Goal: Transaction & Acquisition: Book appointment/travel/reservation

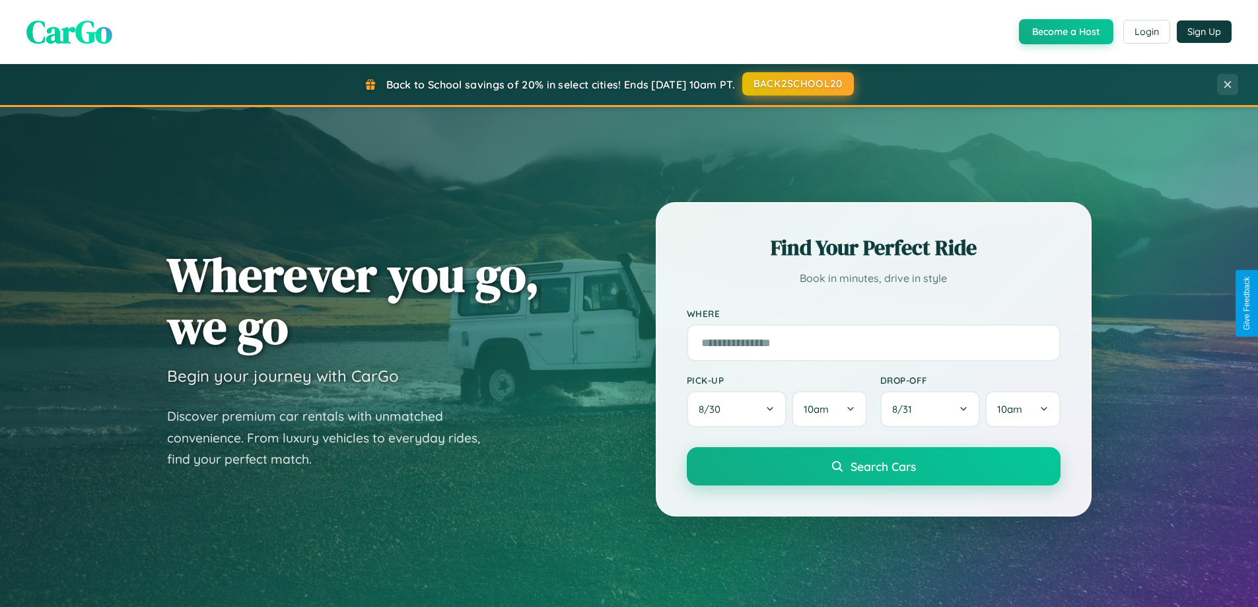
click at [797, 84] on button "BACK2SCHOOL20" at bounding box center [798, 84] width 112 height 24
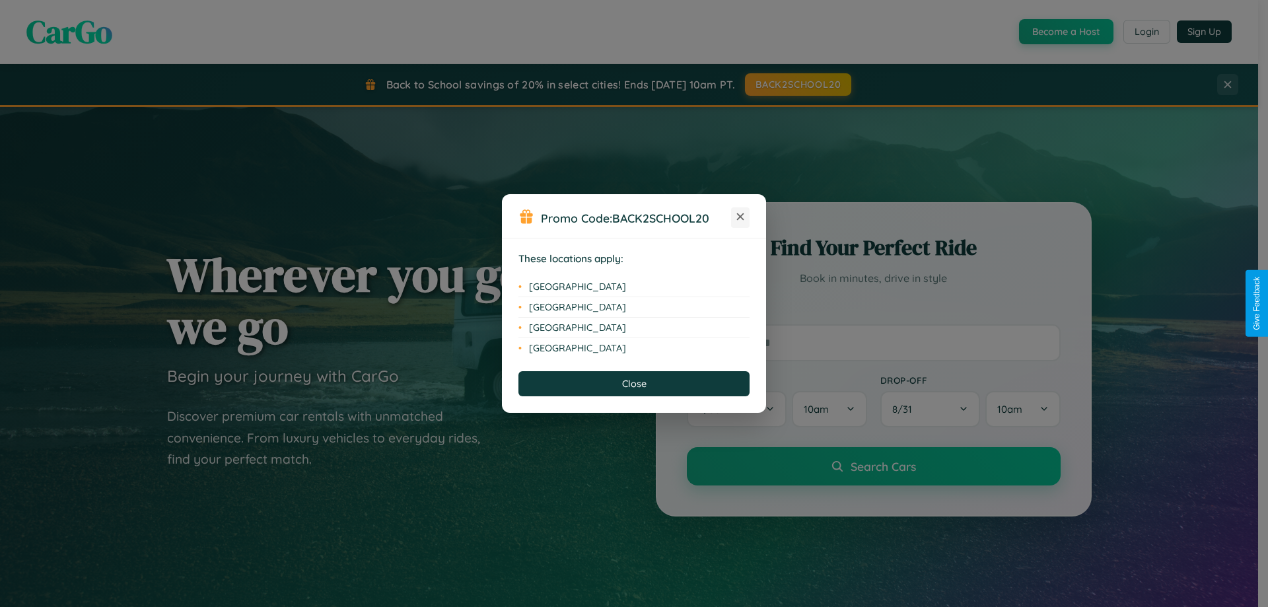
click at [740, 217] on icon at bounding box center [740, 216] width 7 height 7
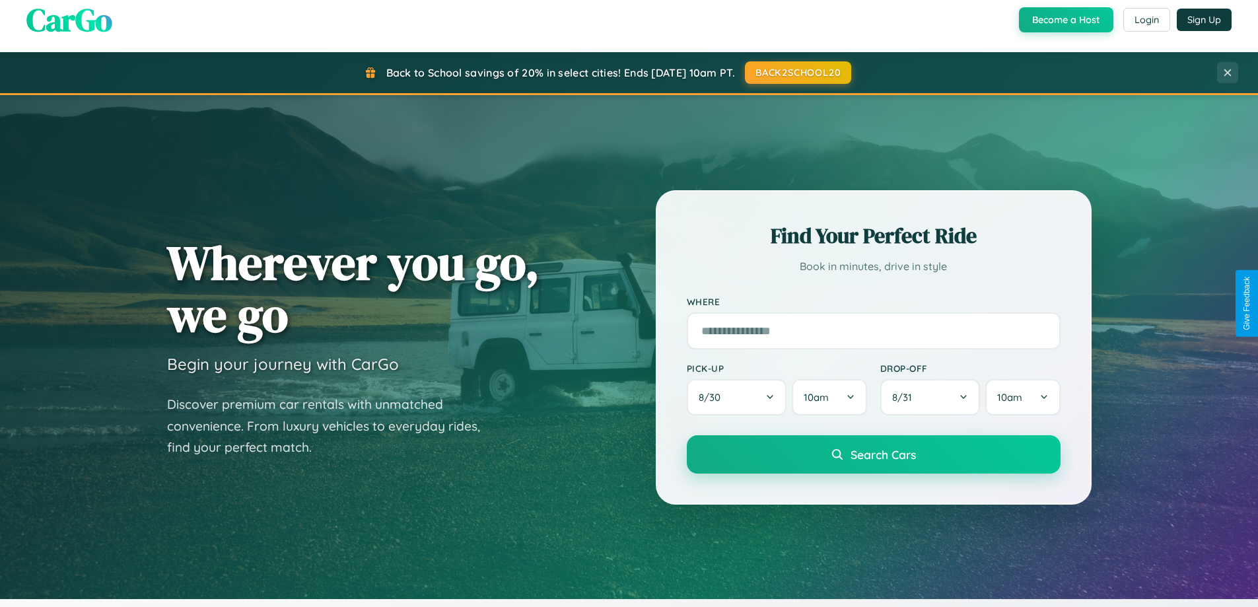
scroll to position [569, 0]
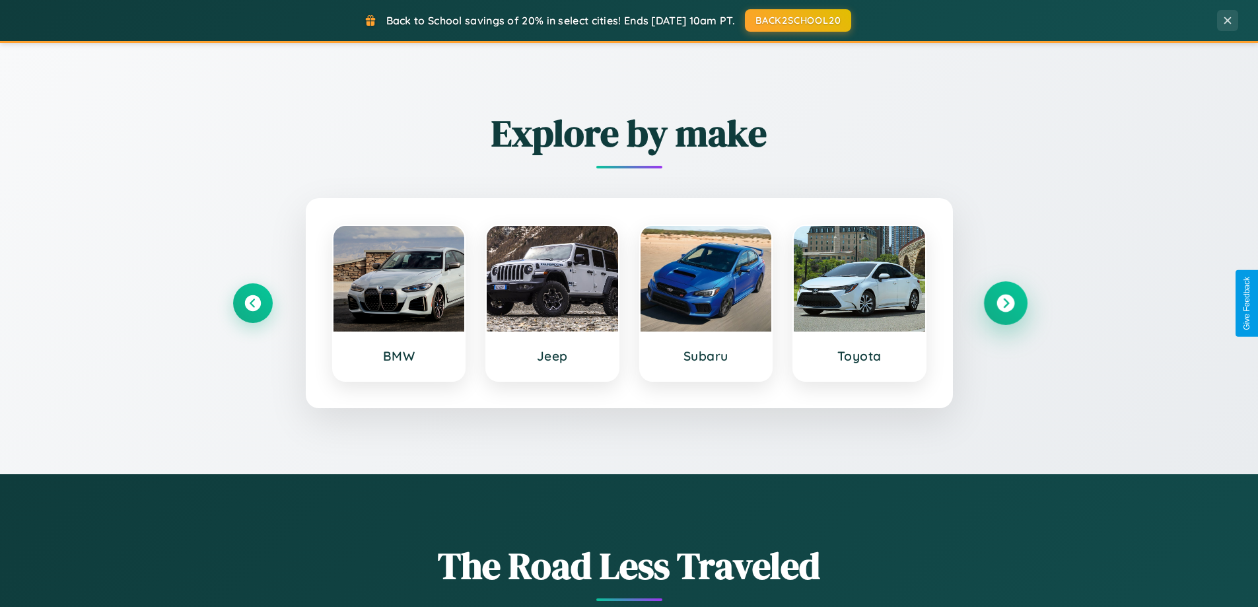
click at [1005, 303] on icon at bounding box center [1006, 304] width 18 height 18
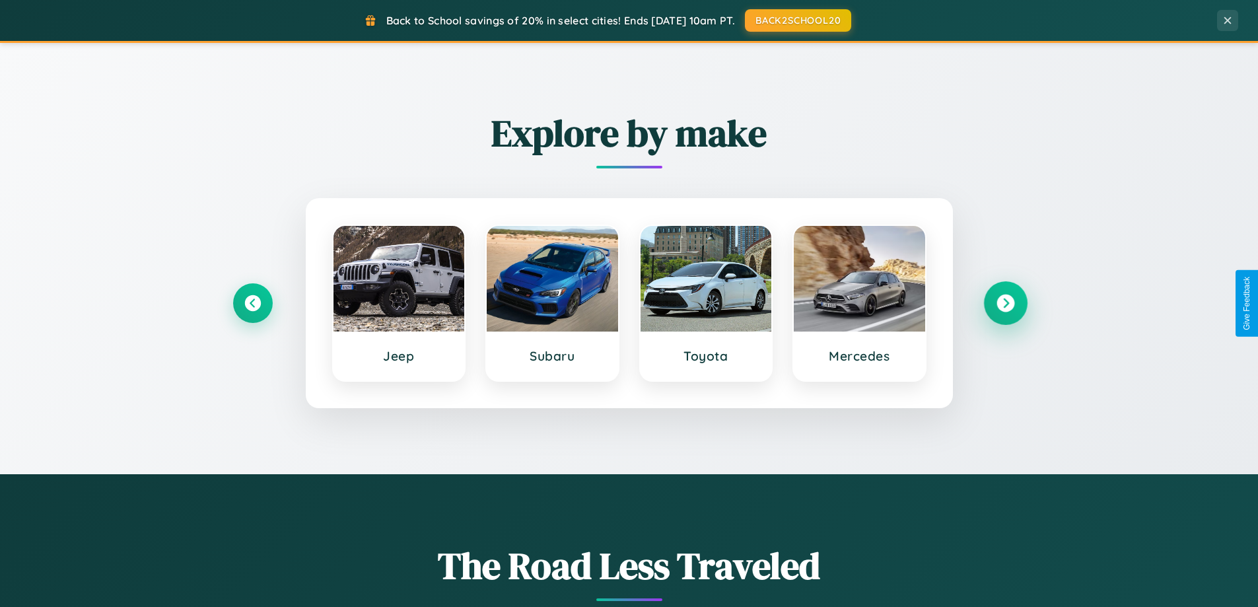
click at [1005, 303] on icon at bounding box center [1006, 304] width 18 height 18
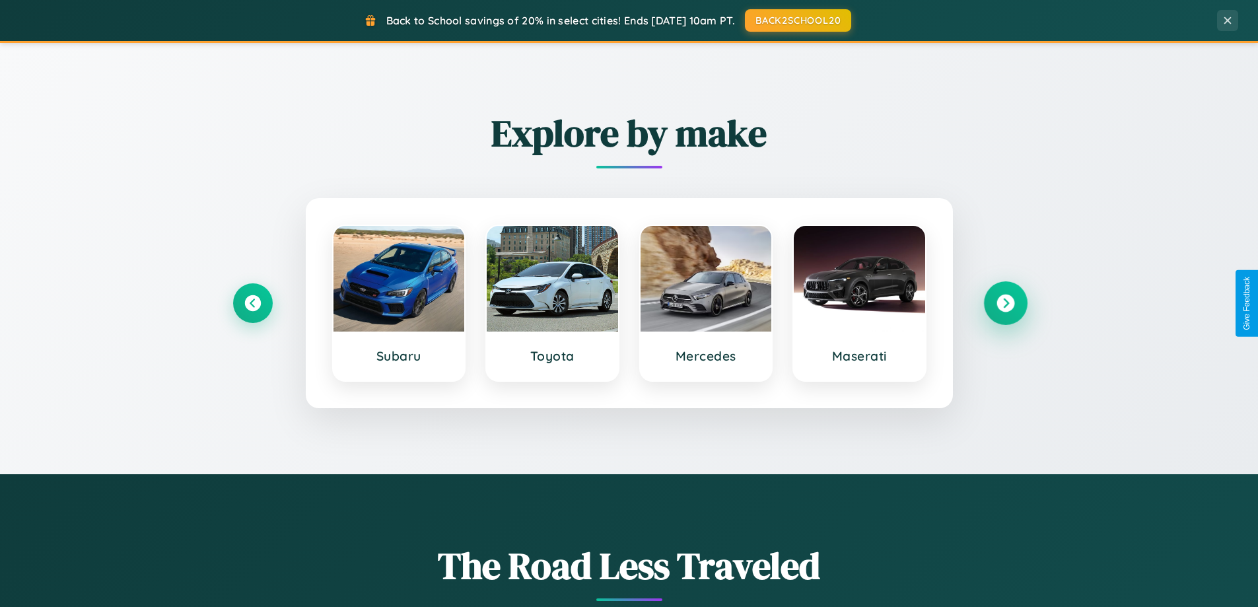
click at [1005, 303] on icon at bounding box center [1006, 304] width 18 height 18
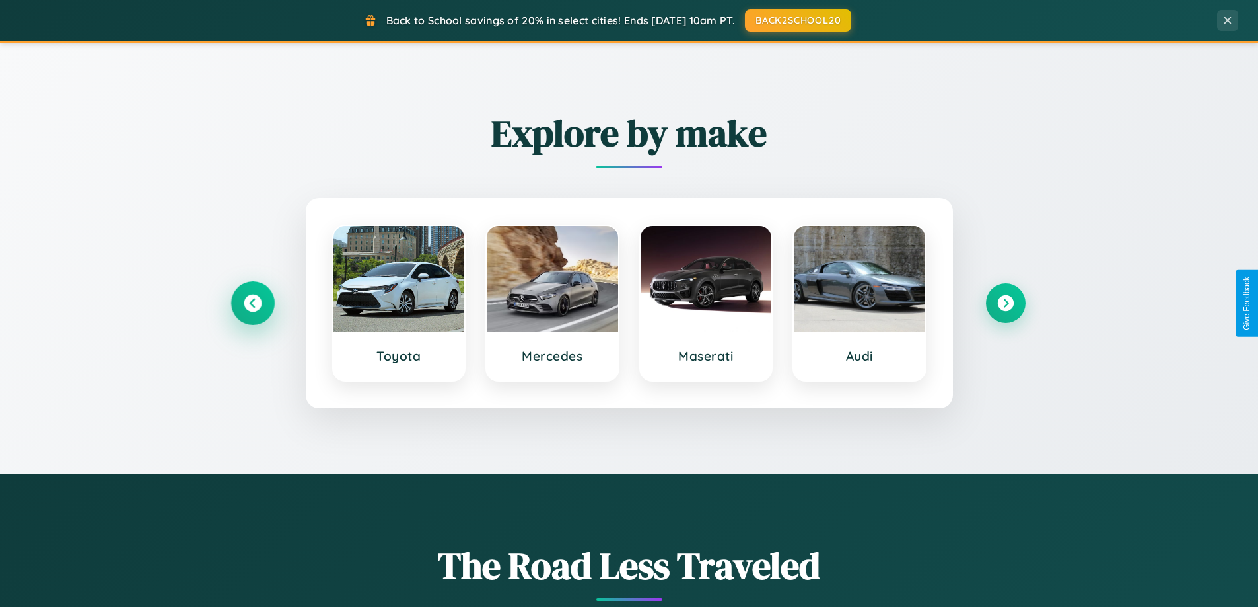
click at [252, 303] on icon at bounding box center [253, 304] width 18 height 18
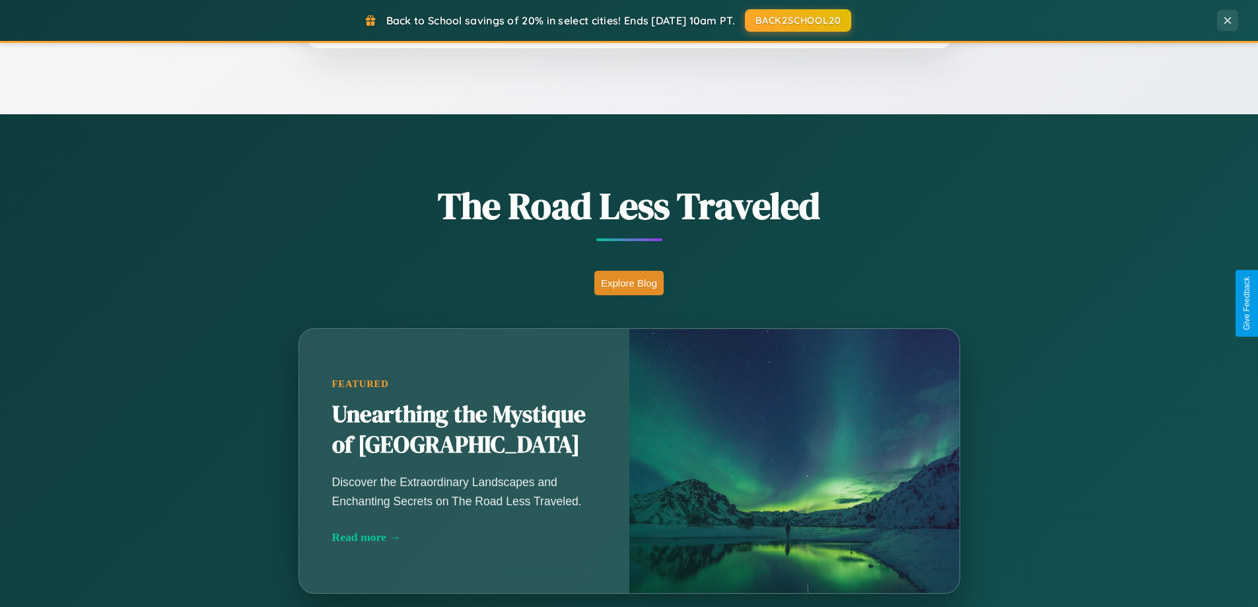
scroll to position [2122, 0]
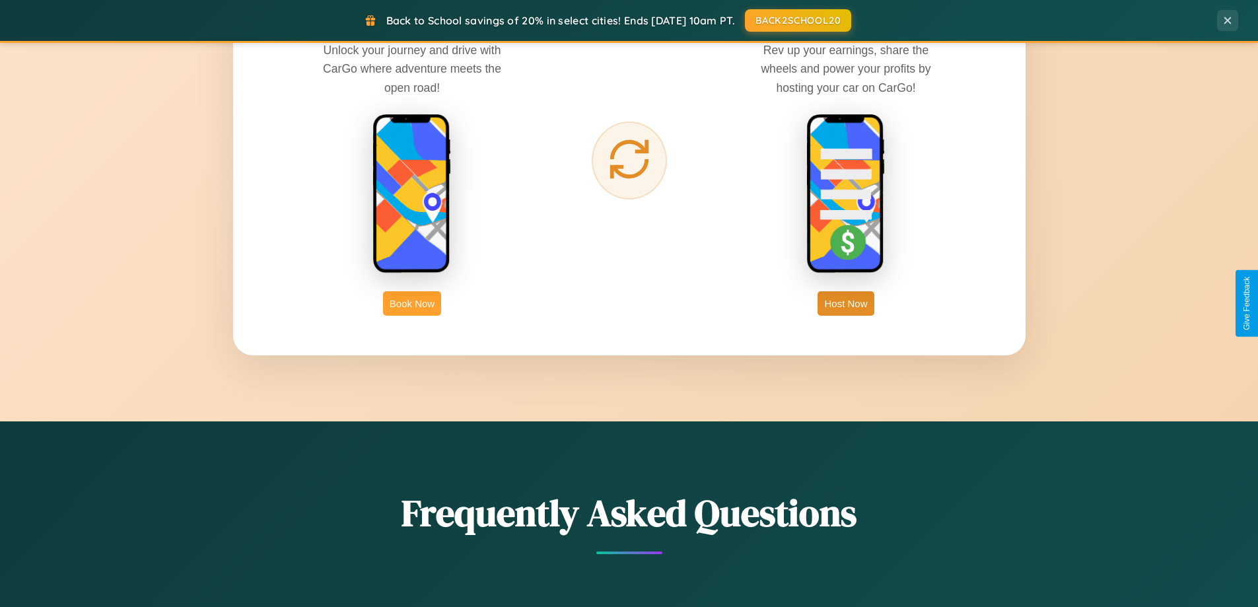
click at [412, 303] on button "Book Now" at bounding box center [412, 303] width 58 height 24
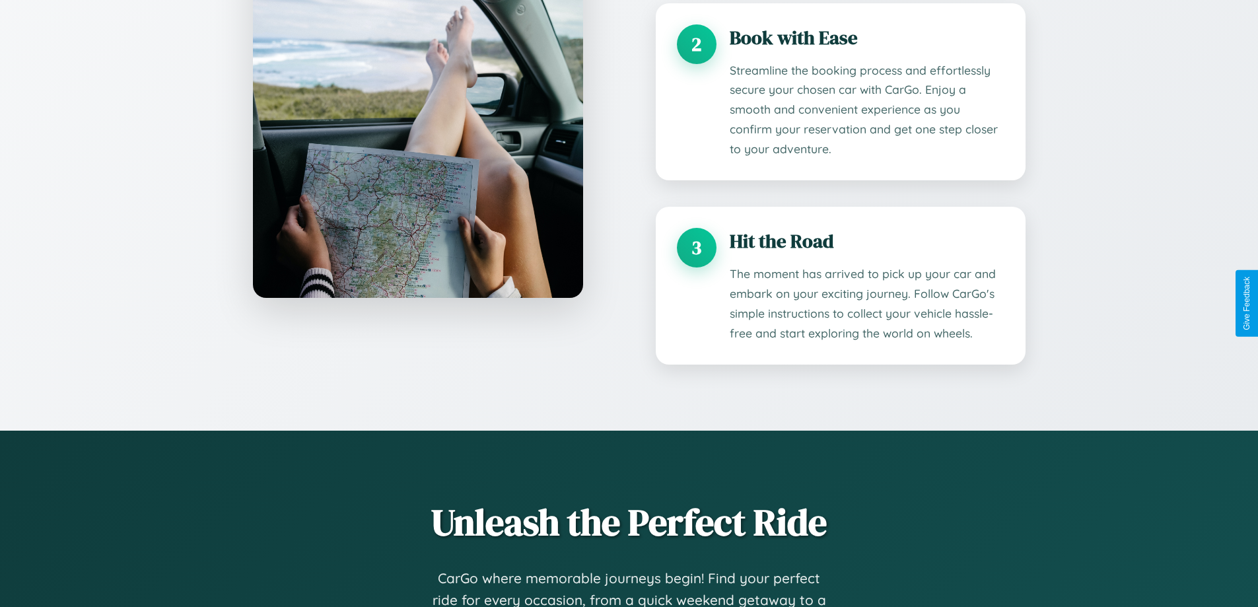
scroll to position [2166, 0]
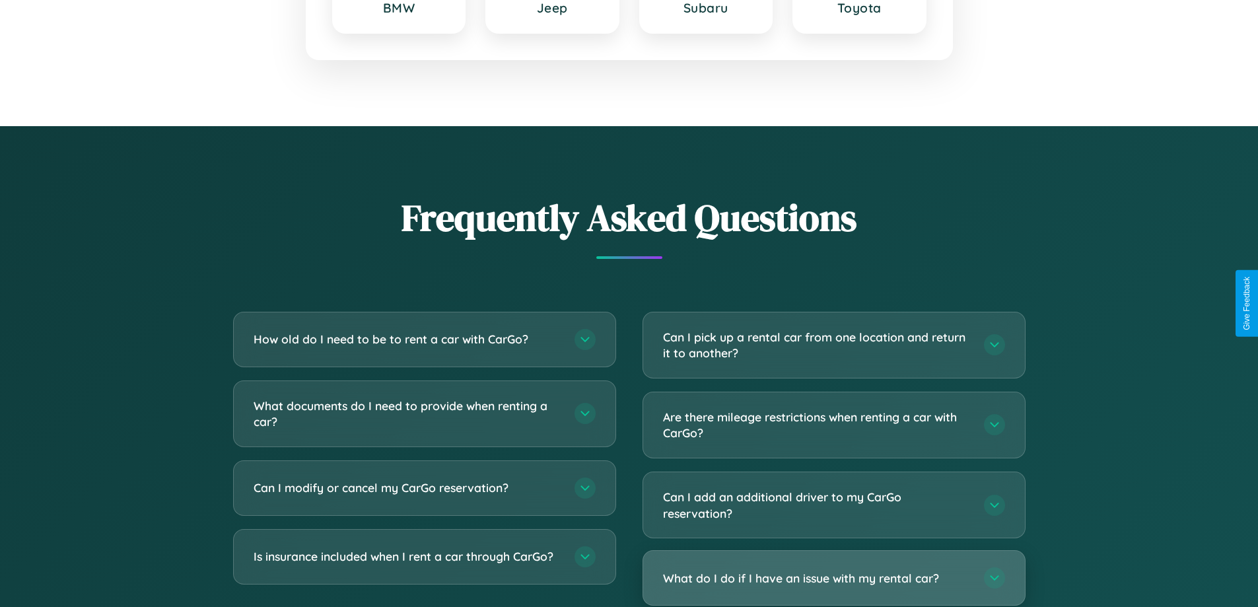
click at [833, 579] on h3 "What do I do if I have an issue with my rental car?" at bounding box center [817, 578] width 308 height 17
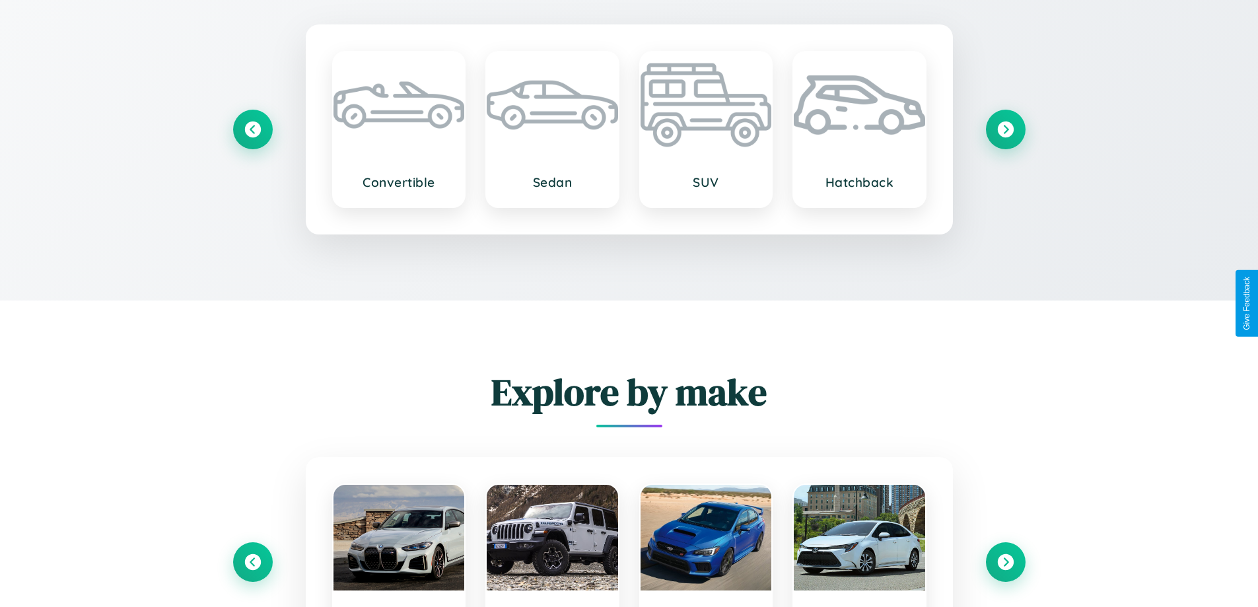
scroll to position [2097, 0]
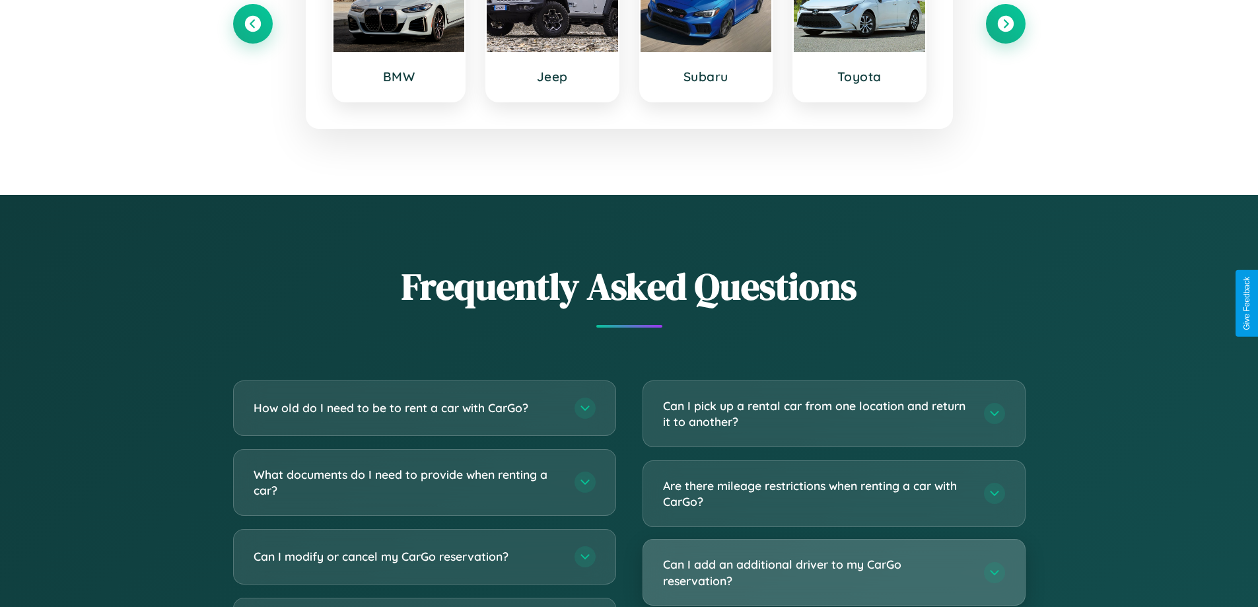
click at [833, 572] on h3 "Can I add an additional driver to my CarGo reservation?" at bounding box center [817, 572] width 308 height 32
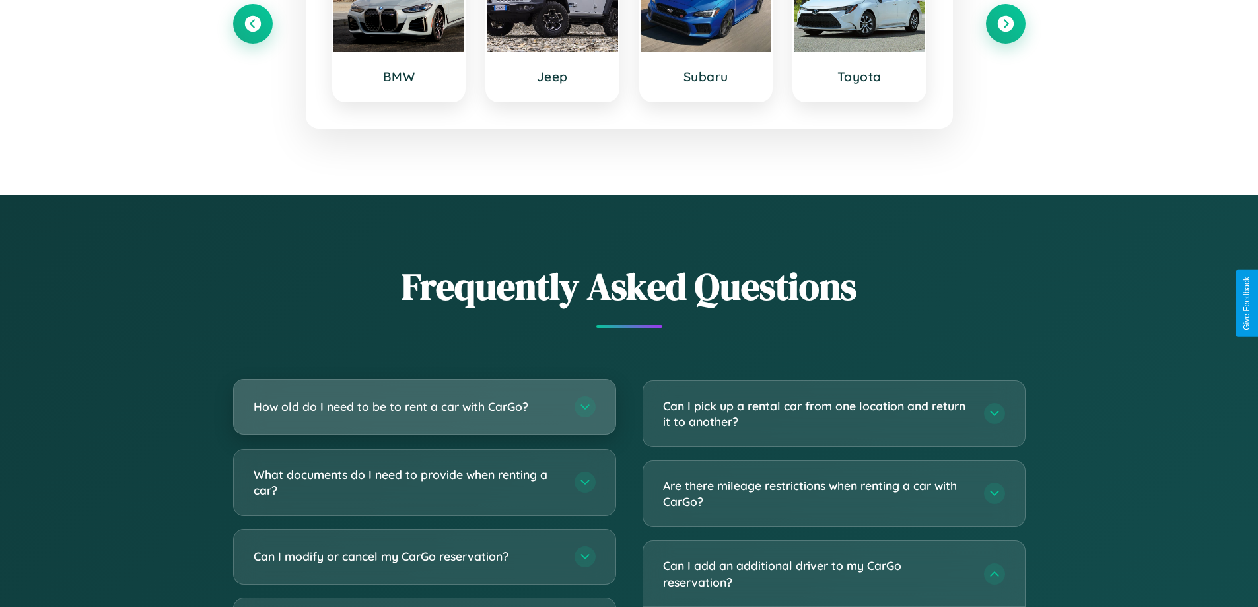
click at [424, 406] on h3 "How old do I need to be to rent a car with CarGo?" at bounding box center [408, 406] width 308 height 17
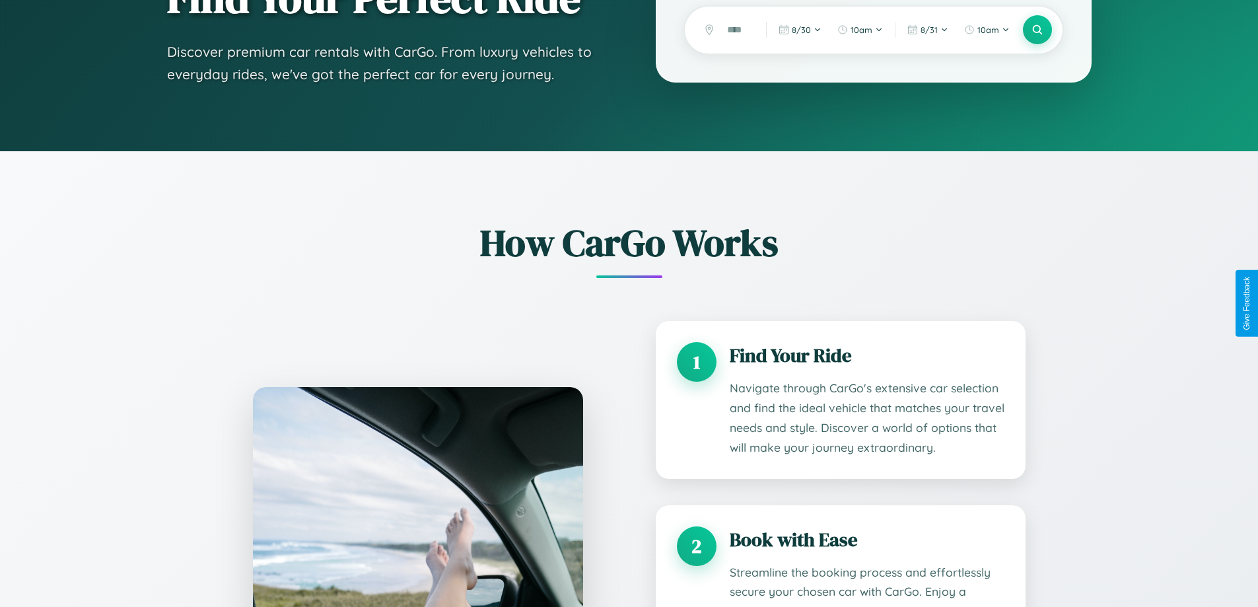
scroll to position [0, 0]
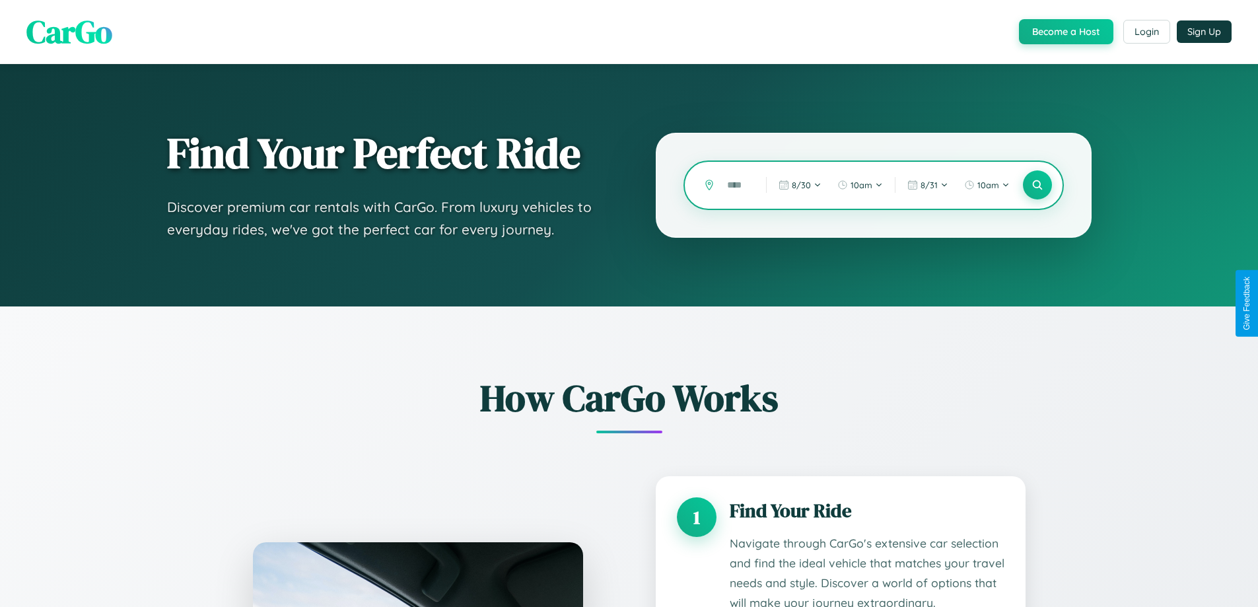
click at [737, 185] on input "text" at bounding box center [737, 185] width 32 height 23
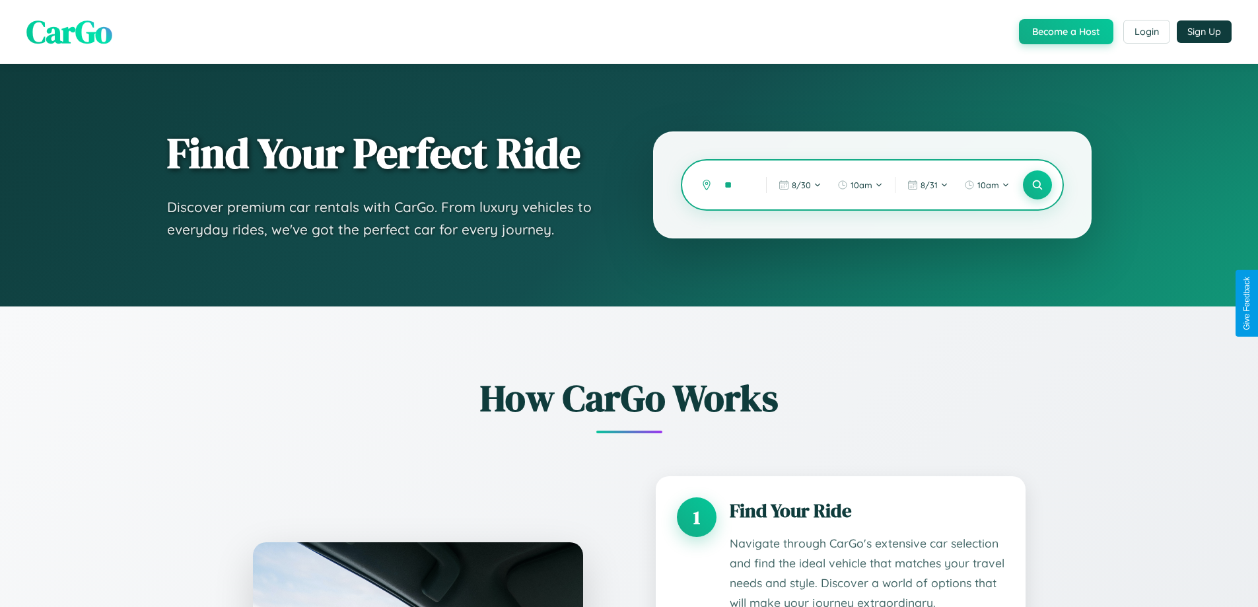
type input "*"
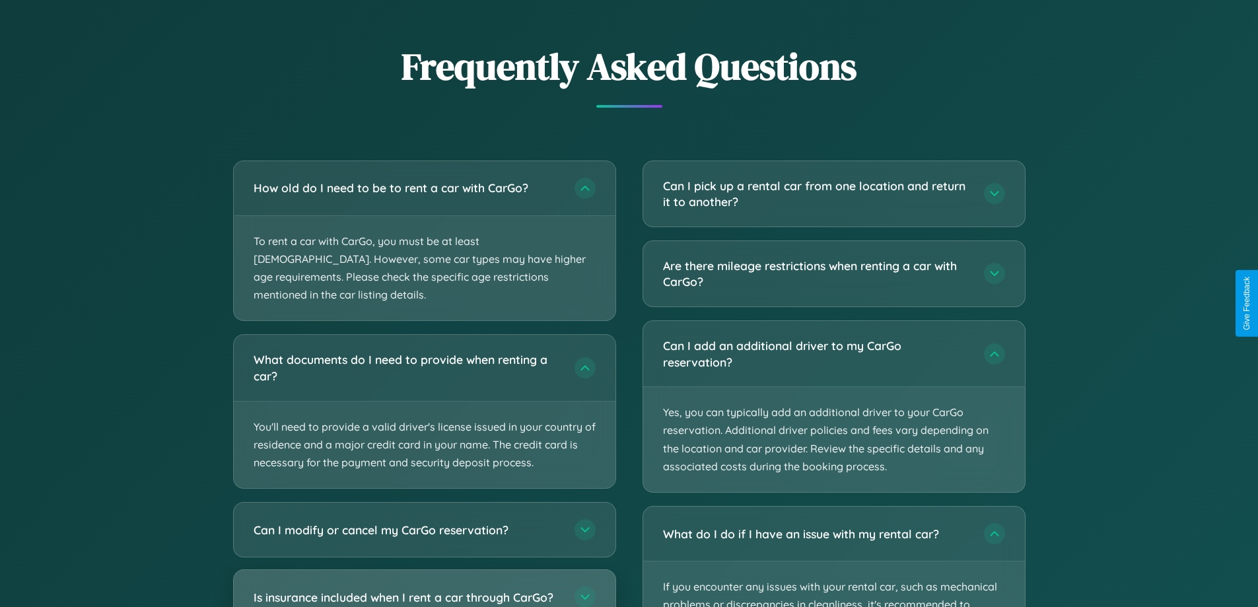
scroll to position [0, 10]
click at [424, 589] on h3 "Is insurance included when I rent a car through CarGo?" at bounding box center [408, 597] width 308 height 17
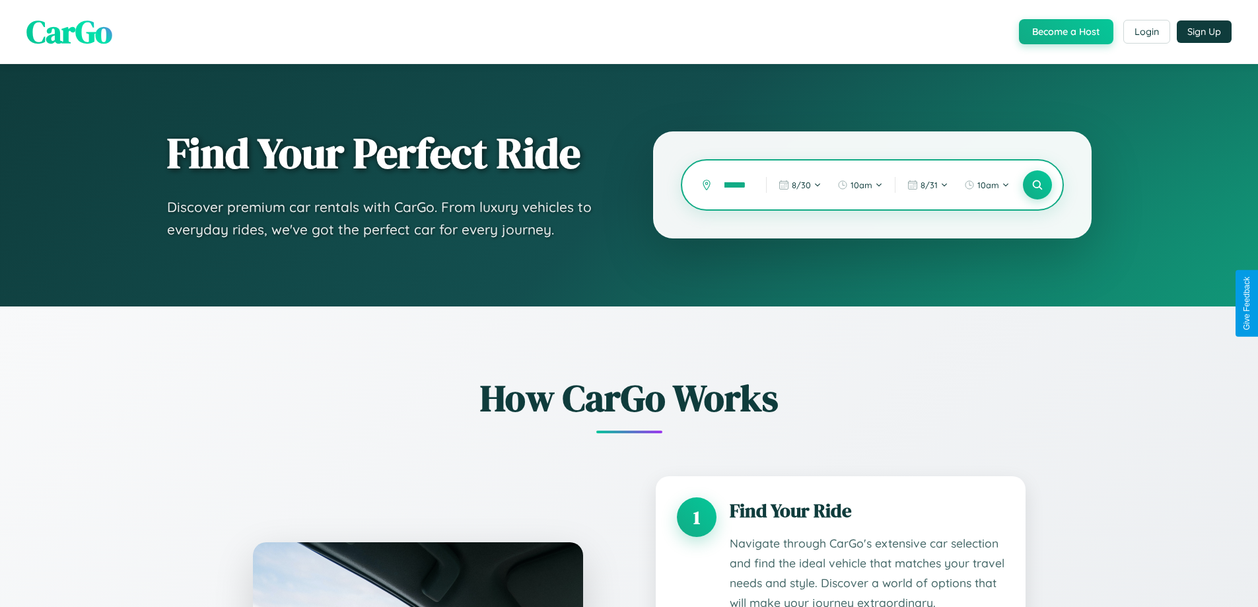
scroll to position [0, 32]
type input "**********"
click at [1037, 185] on icon at bounding box center [1037, 185] width 13 height 13
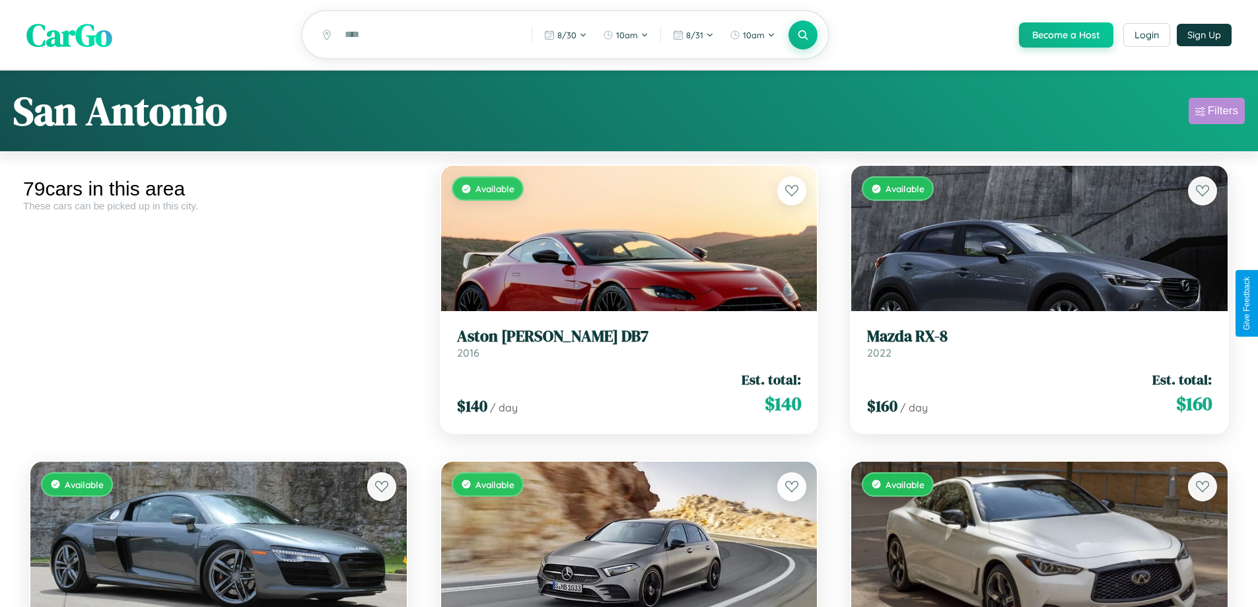
click at [1216, 113] on div "Filters" at bounding box center [1223, 110] width 30 height 13
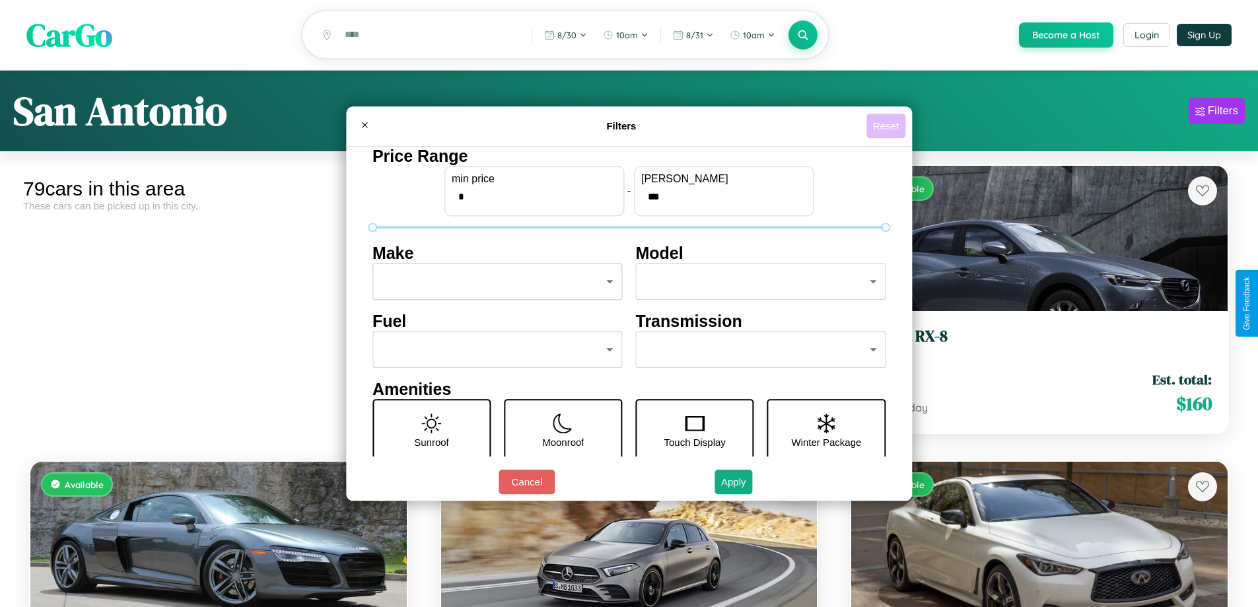
click at [888, 125] on button "Reset" at bounding box center [885, 126] width 39 height 24
